Goal: Task Accomplishment & Management: Complete application form

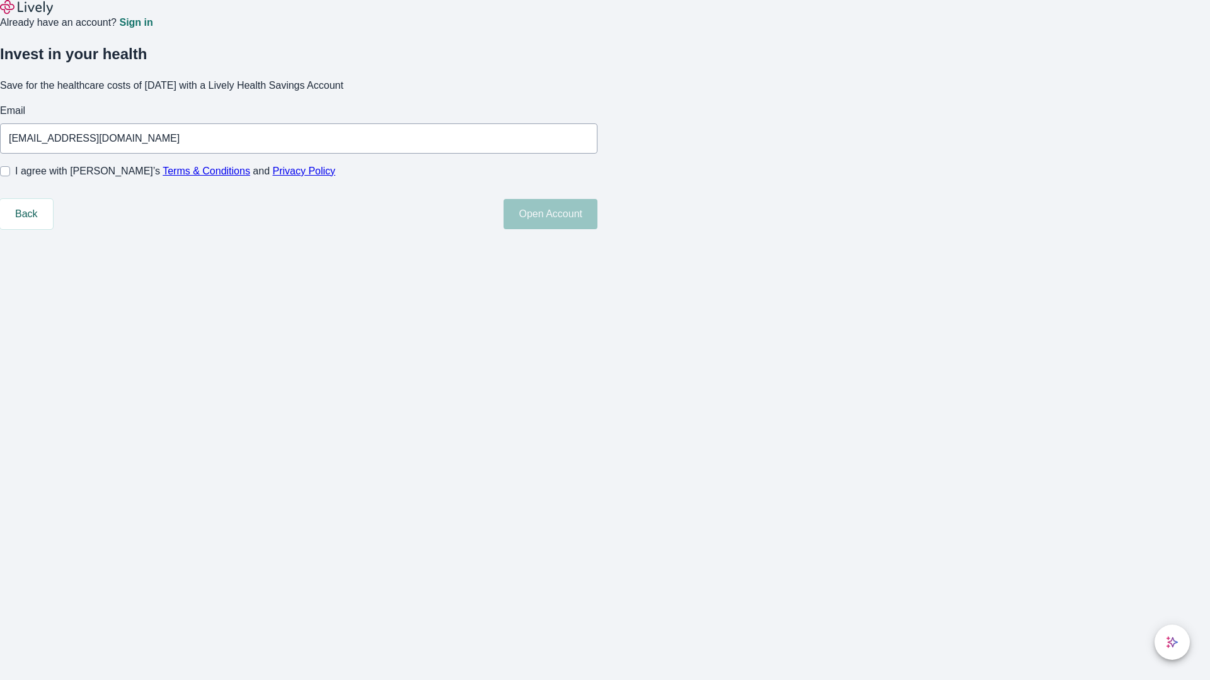
click at [10, 176] on input "I agree with Lively’s Terms & Conditions and Privacy Policy" at bounding box center [5, 171] width 10 height 10
checkbox input "true"
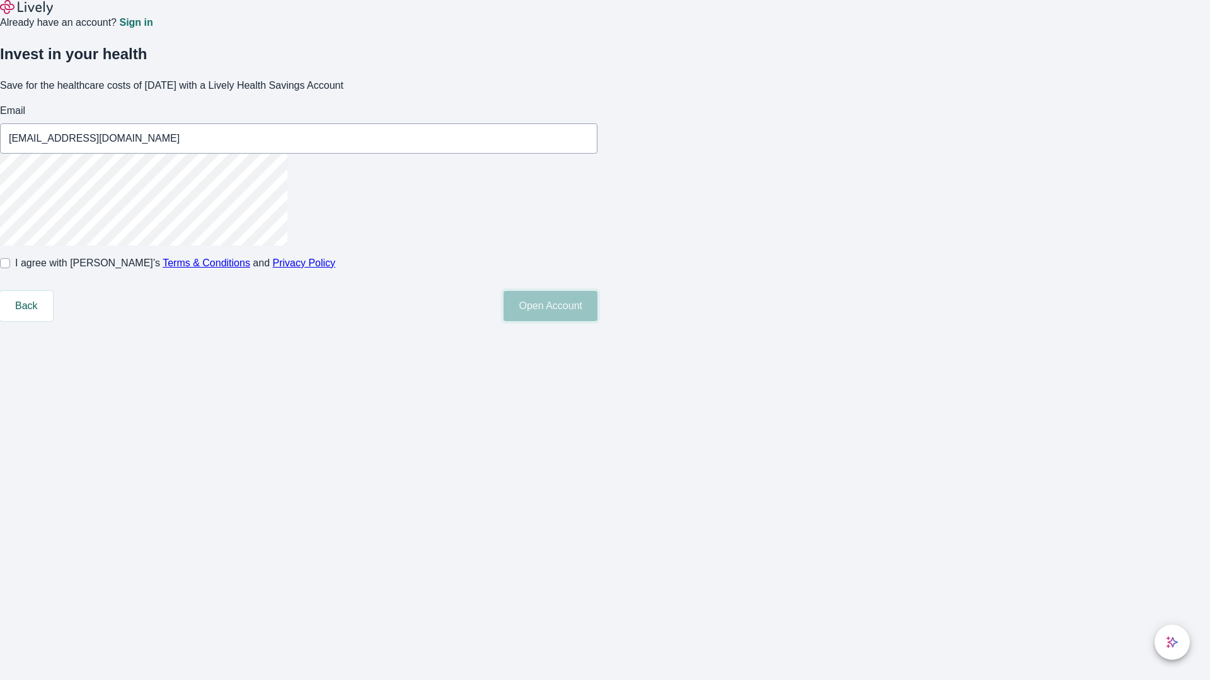
click at [597, 321] on button "Open Account" at bounding box center [550, 306] width 94 height 30
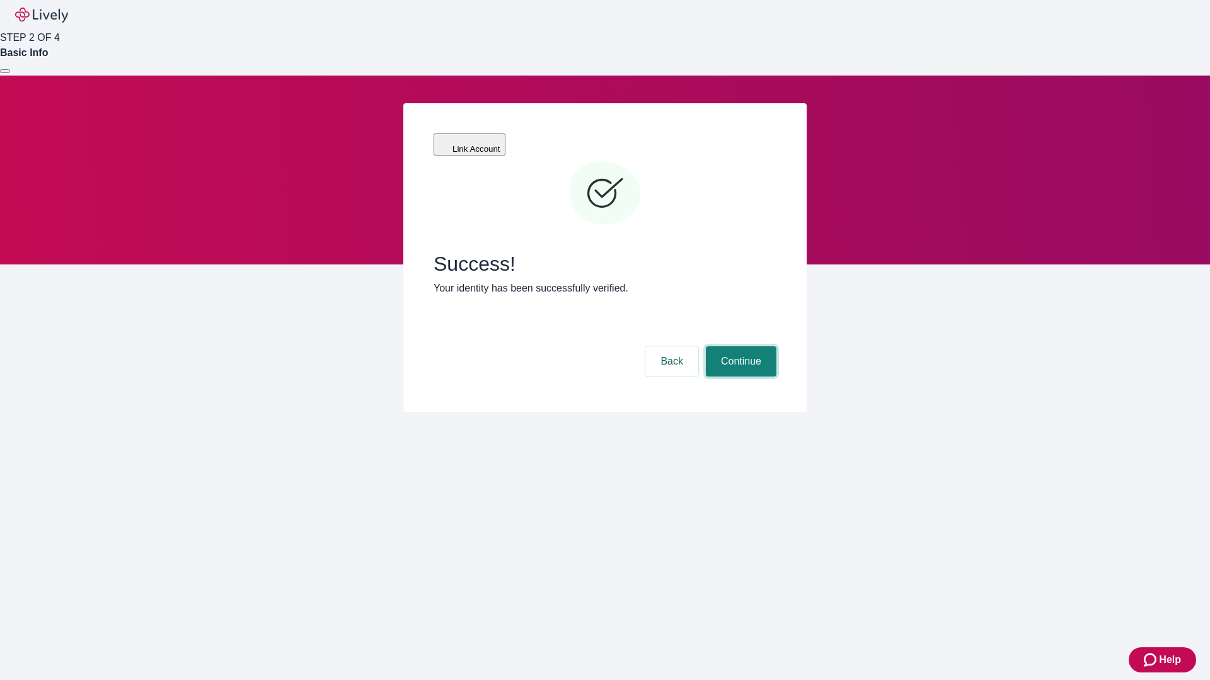
click at [739, 347] on button "Continue" at bounding box center [741, 362] width 71 height 30
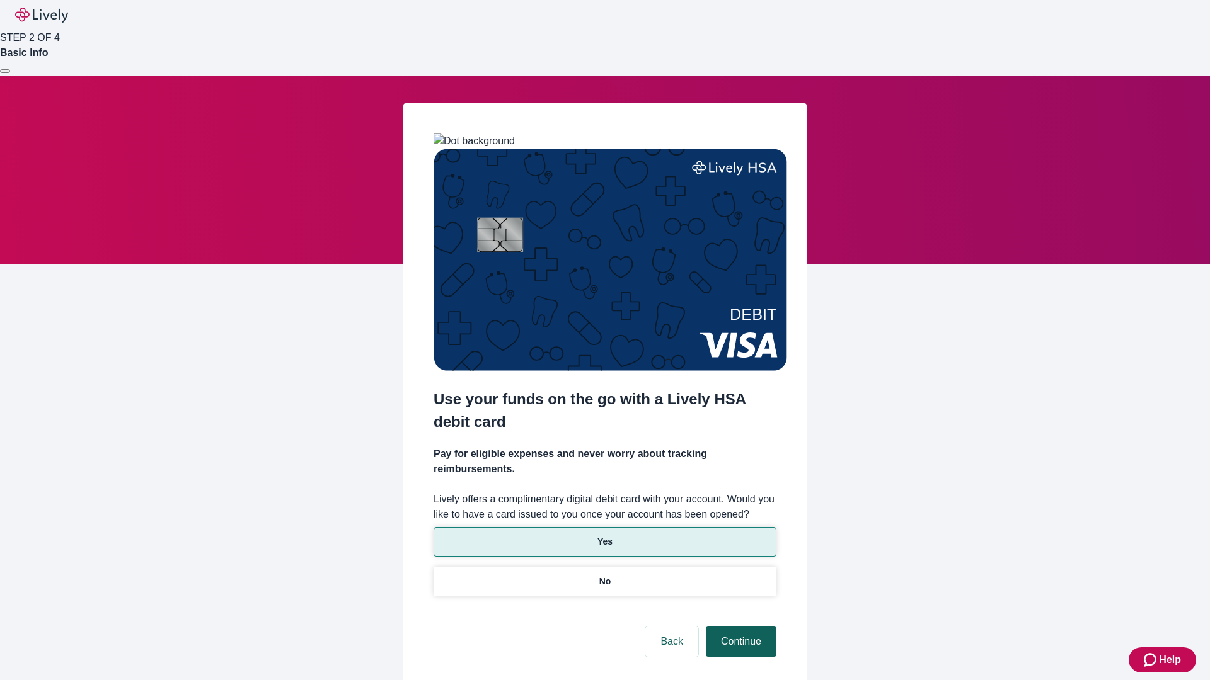
click at [604, 575] on p "No" at bounding box center [605, 581] width 12 height 13
click at [739, 627] on button "Continue" at bounding box center [741, 642] width 71 height 30
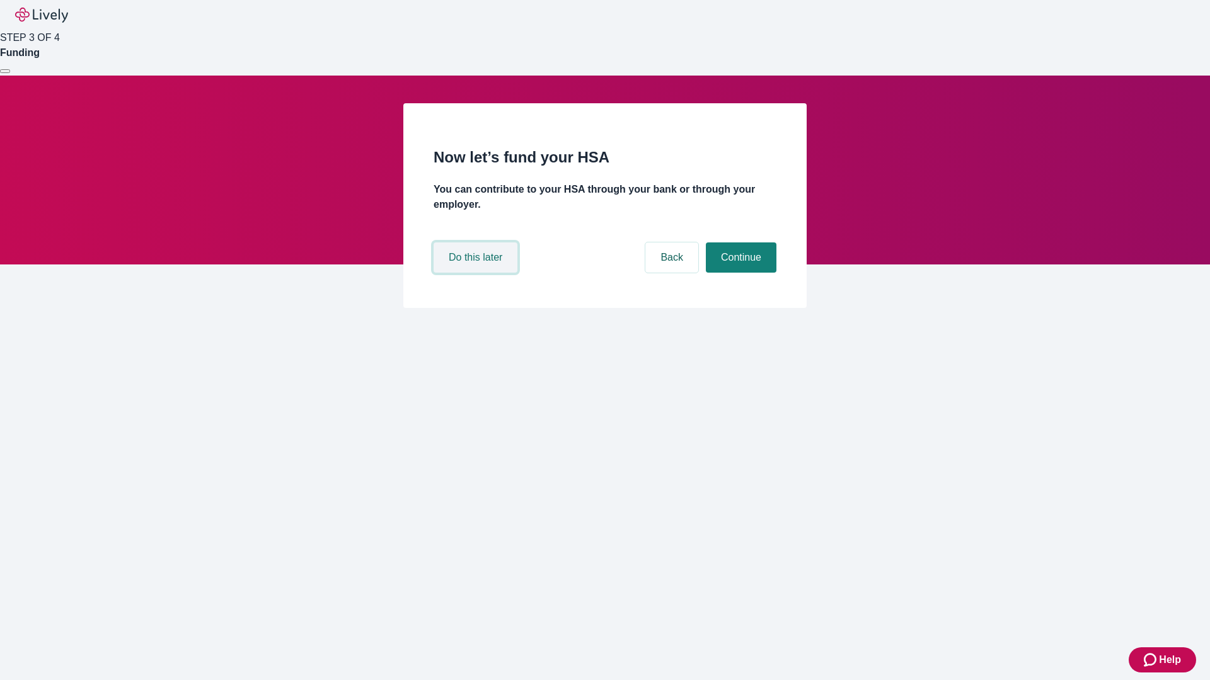
click at [477, 273] on button "Do this later" at bounding box center [475, 258] width 84 height 30
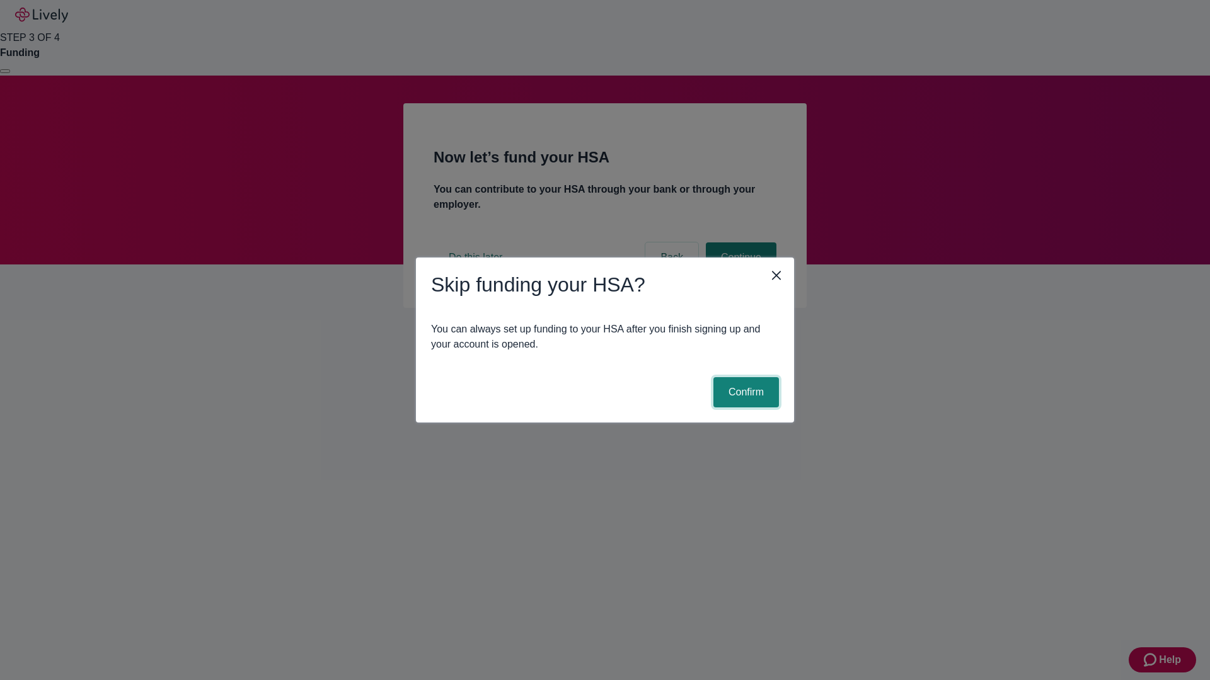
click at [744, 393] on button "Confirm" at bounding box center [746, 392] width 66 height 30
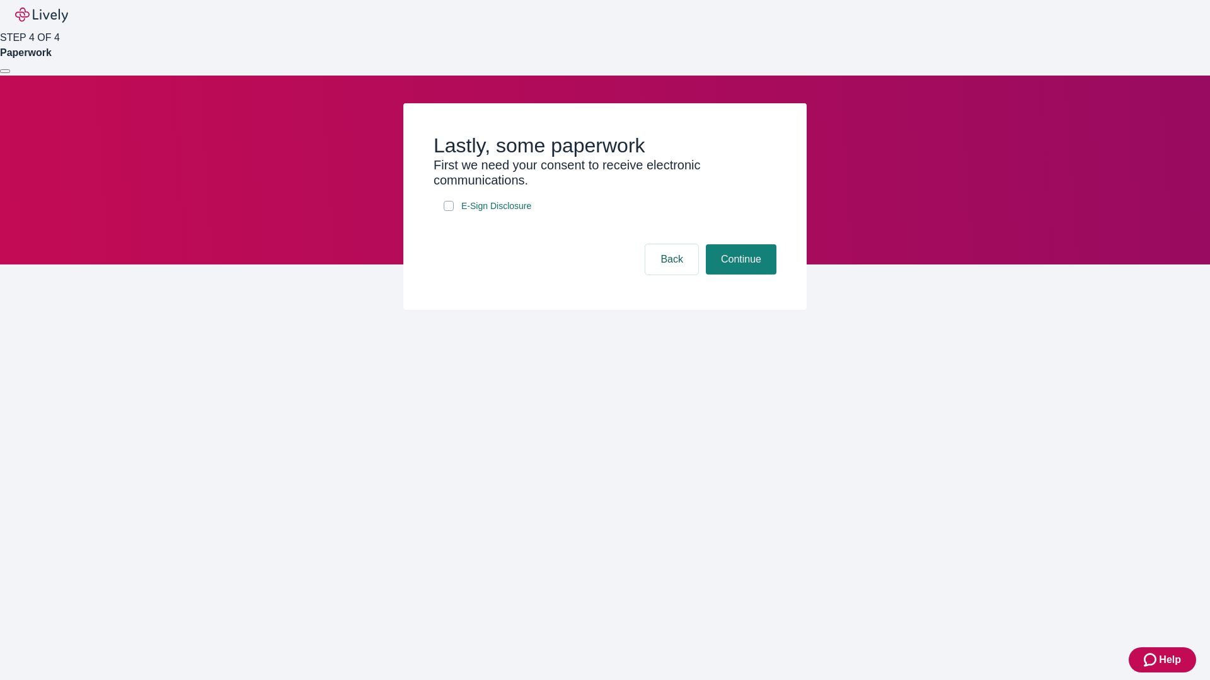
click at [449, 211] on input "E-Sign Disclosure" at bounding box center [449, 206] width 10 height 10
checkbox input "true"
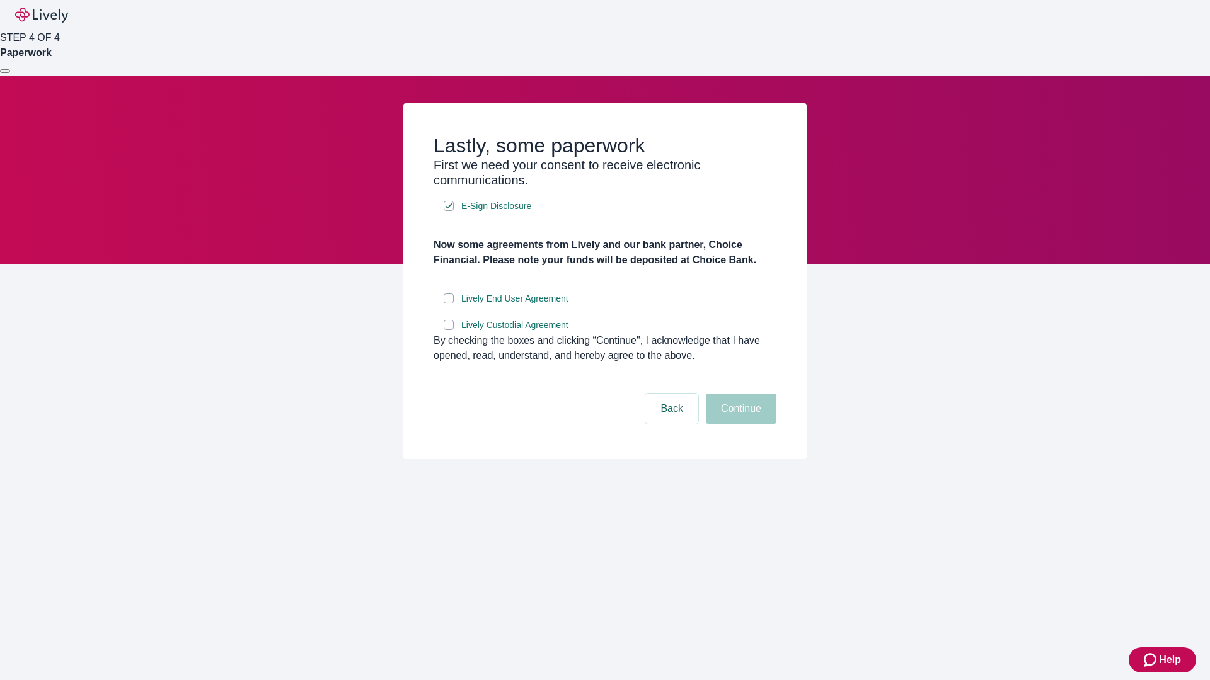
click at [449, 304] on input "Lively End User Agreement" at bounding box center [449, 299] width 10 height 10
checkbox input "true"
click at [449, 330] on input "Lively Custodial Agreement" at bounding box center [449, 325] width 10 height 10
checkbox input "true"
click at [739, 424] on button "Continue" at bounding box center [741, 409] width 71 height 30
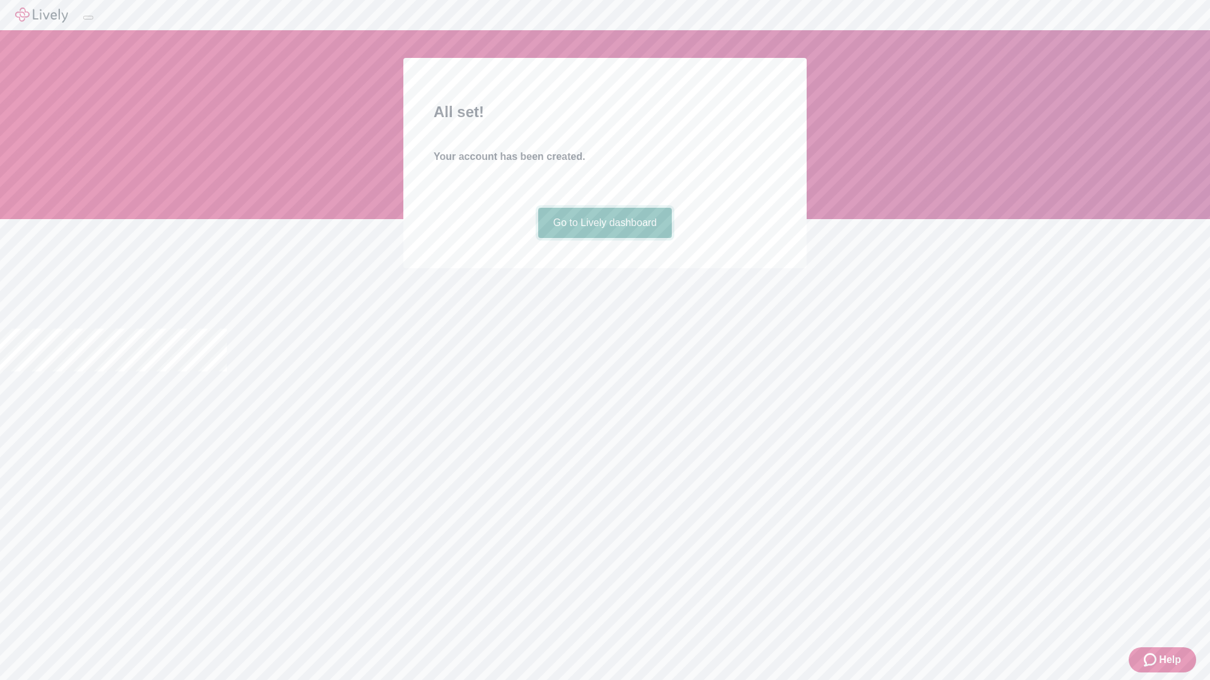
click at [604, 238] on link "Go to Lively dashboard" at bounding box center [605, 223] width 134 height 30
